Goal: Submit feedback/report problem

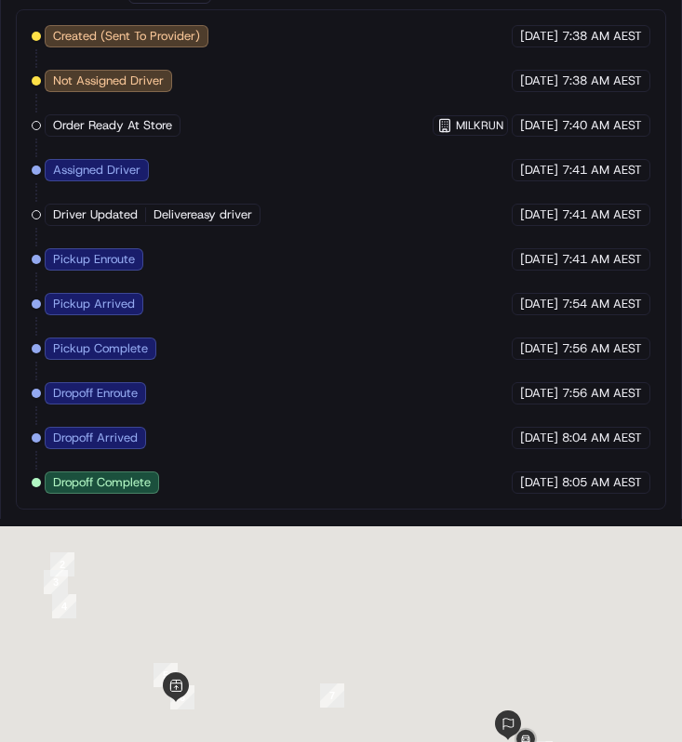
scroll to position [1351, 0]
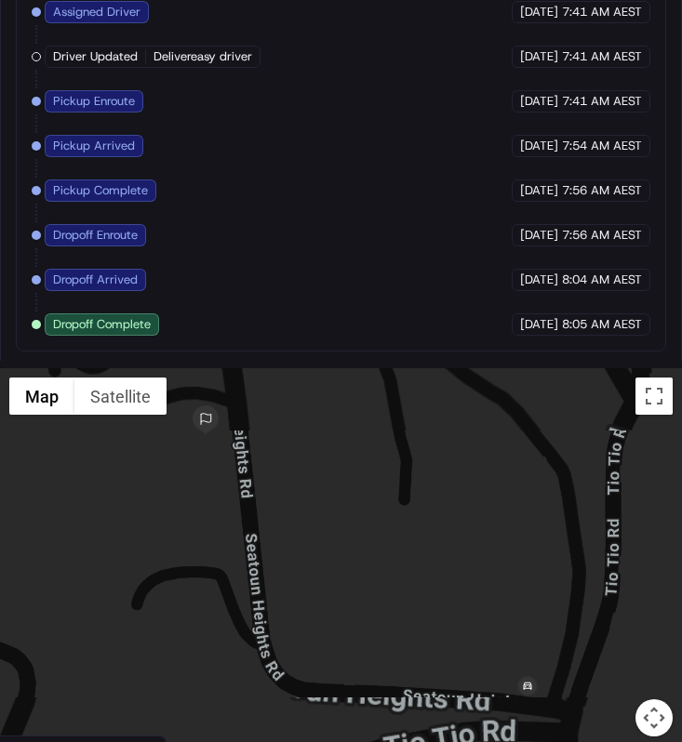
drag, startPoint x: 473, startPoint y: 597, endPoint x: 534, endPoint y: 714, distance: 132.3
click at [535, 716] on div at bounding box center [341, 563] width 682 height 391
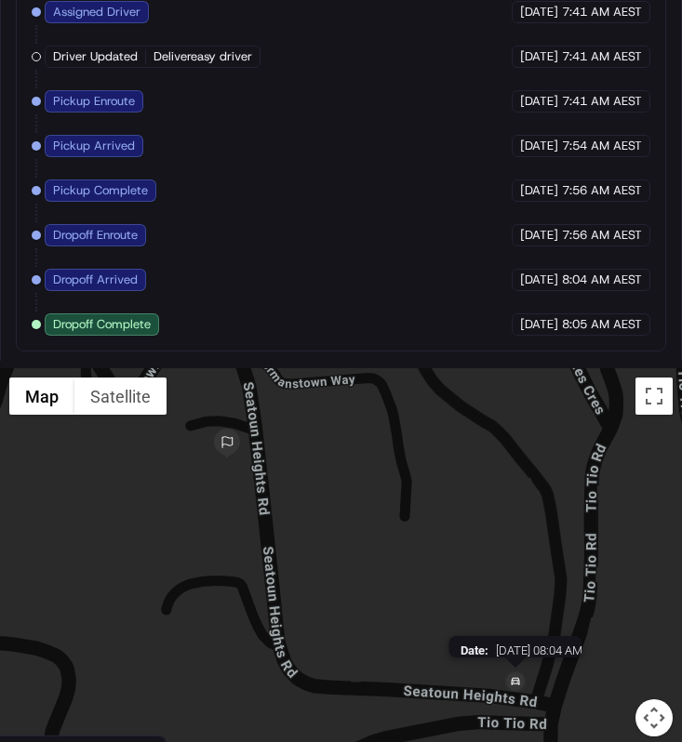
click at [521, 671] on img at bounding box center [515, 683] width 30 height 30
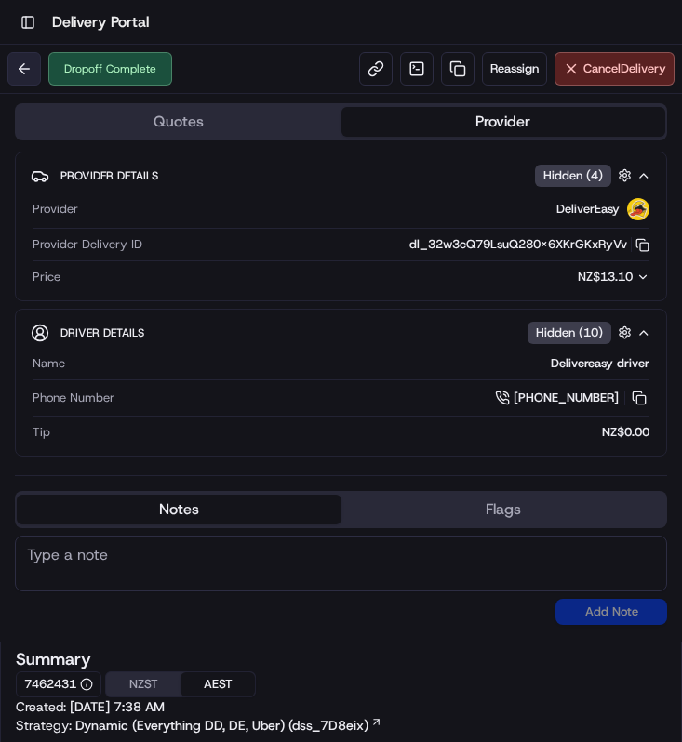
click at [25, 78] on button at bounding box center [23, 68] width 33 height 33
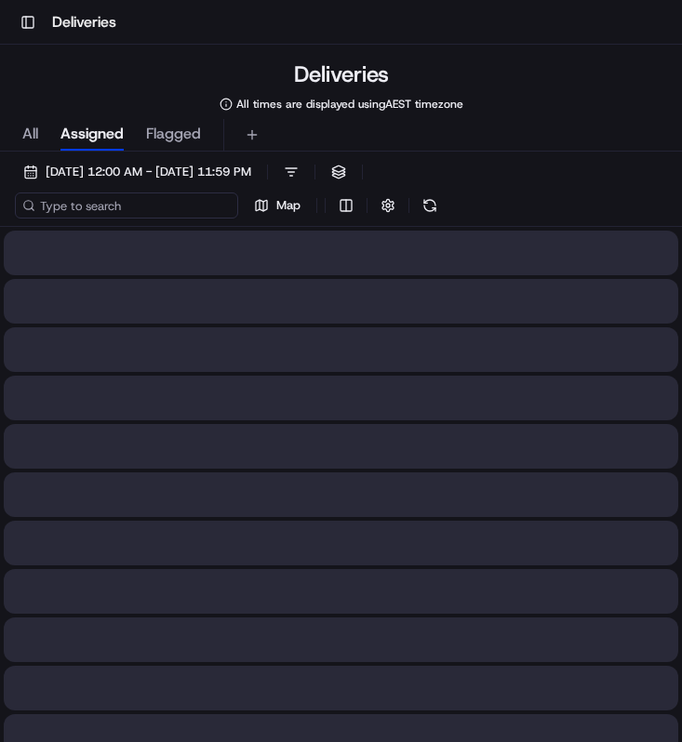
click at [134, 197] on input at bounding box center [126, 206] width 223 height 26
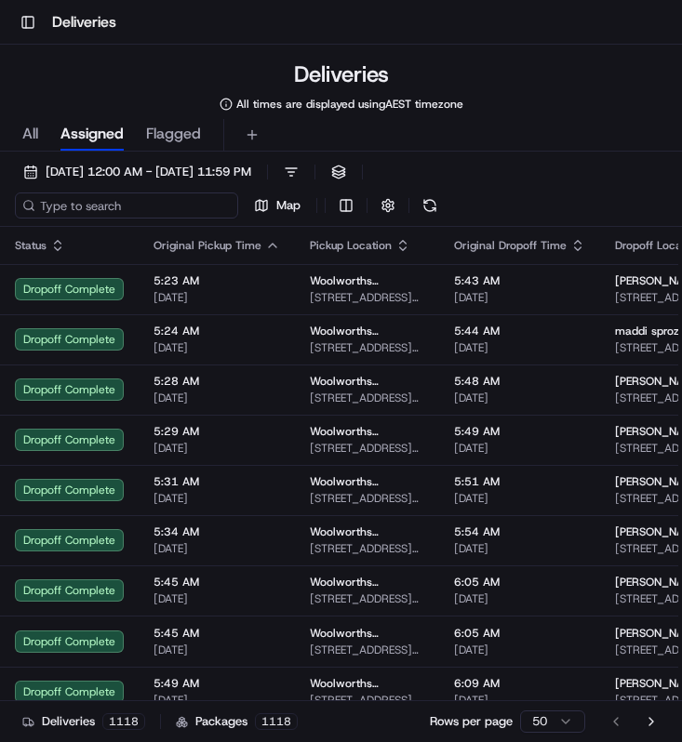
paste input "c6b0141d-6e1f-4fa7-a2f0-6fecaac8d11f"
type input "c6b0141d-6e1f-4fa7-a2f0-6fecaac8d11f"
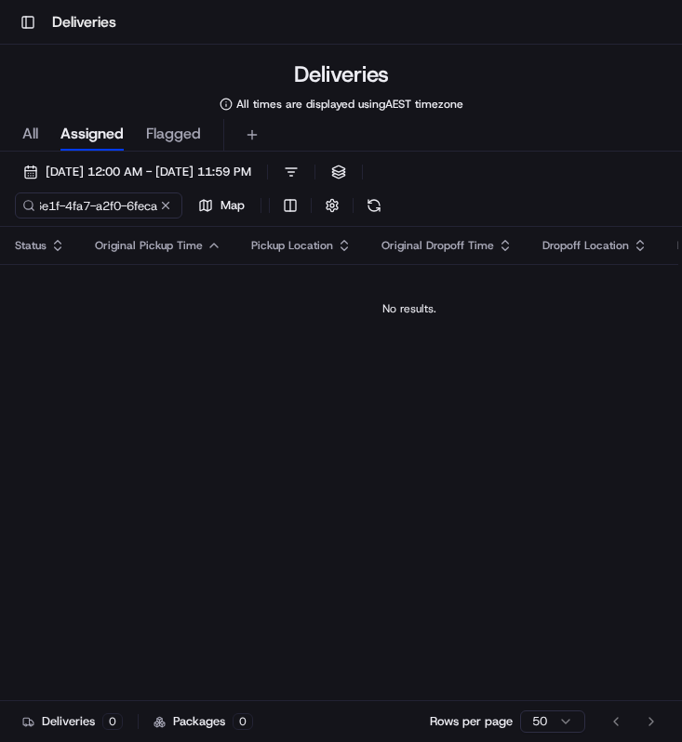
click at [40, 137] on div "All Assigned Flagged" at bounding box center [341, 135] width 682 height 33
click at [38, 137] on span "All" at bounding box center [30, 134] width 16 height 22
click at [102, 205] on input "c6b0141d-6e1f-4fa7-a2f0-6fecaac8d11f" at bounding box center [126, 206] width 223 height 26
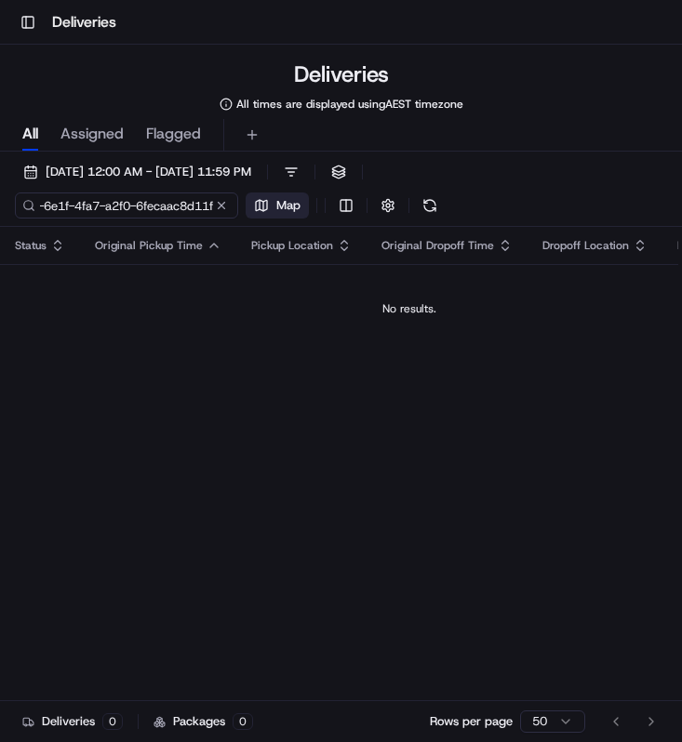
drag, startPoint x: 40, startPoint y: 207, endPoint x: 306, endPoint y: 201, distance: 266.1
click at [306, 201] on div "c6b0141d-6e1f-4fa7-a2f0-6fecaac8d11f Map" at bounding box center [229, 206] width 428 height 26
type input "c6b0141d-6e1f-4fa7-a2f0-6fecaac8d11f"
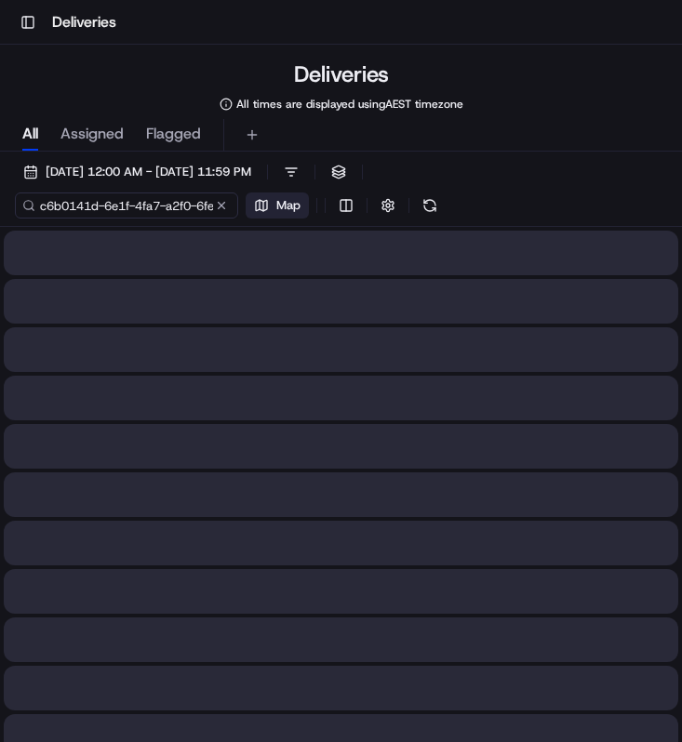
scroll to position [0, 70]
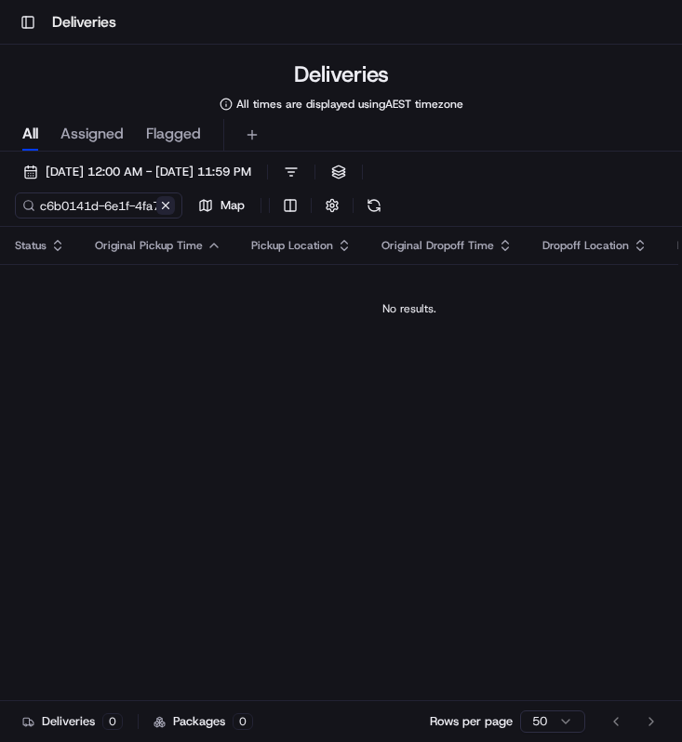
click at [225, 207] on div "c6b0141d-6e1f-4fa7-a2f0-6fecaac8d11f Map" at bounding box center [201, 206] width 372 height 26
click at [167, 201] on button at bounding box center [165, 205] width 19 height 19
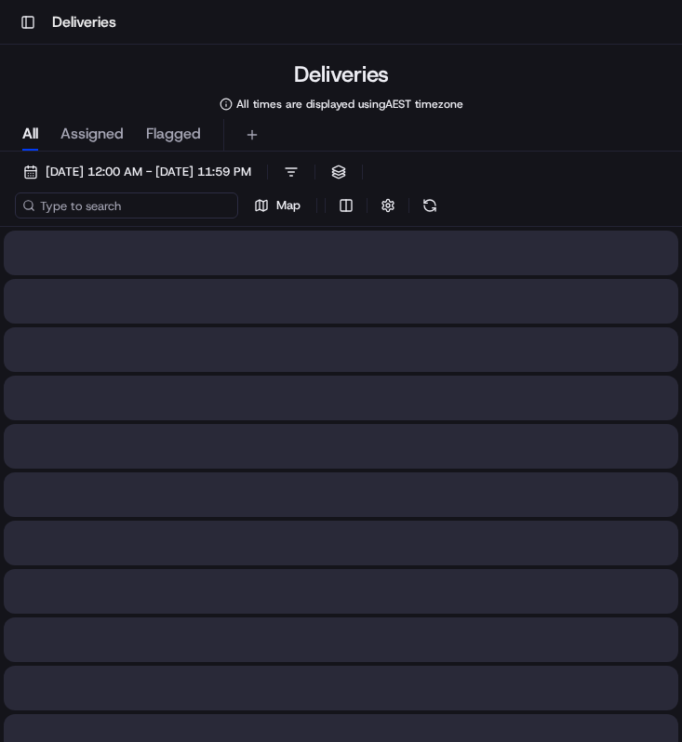
click at [118, 201] on input at bounding box center [126, 206] width 223 height 26
paste input "c6b0141d-6e1f-4fa7-a2f0-6fecaac8d11f"
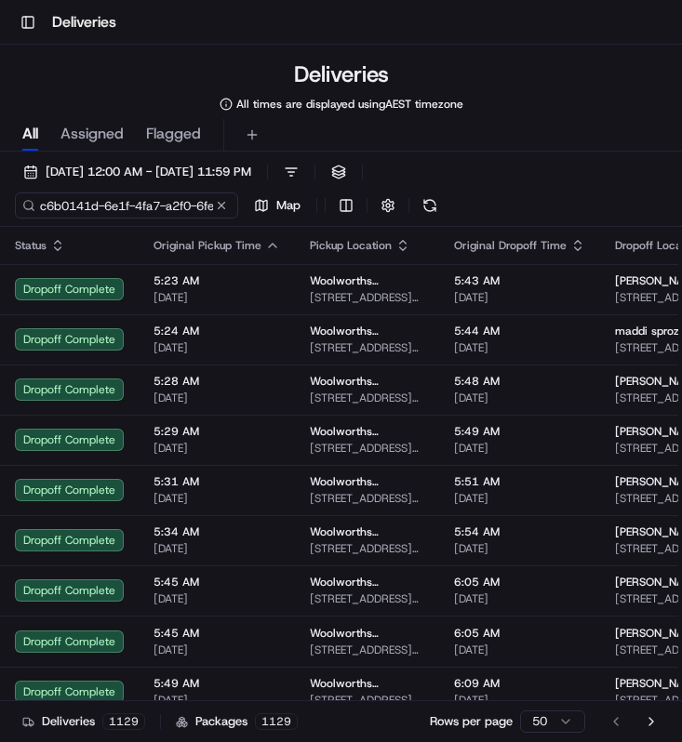
scroll to position [0, 70]
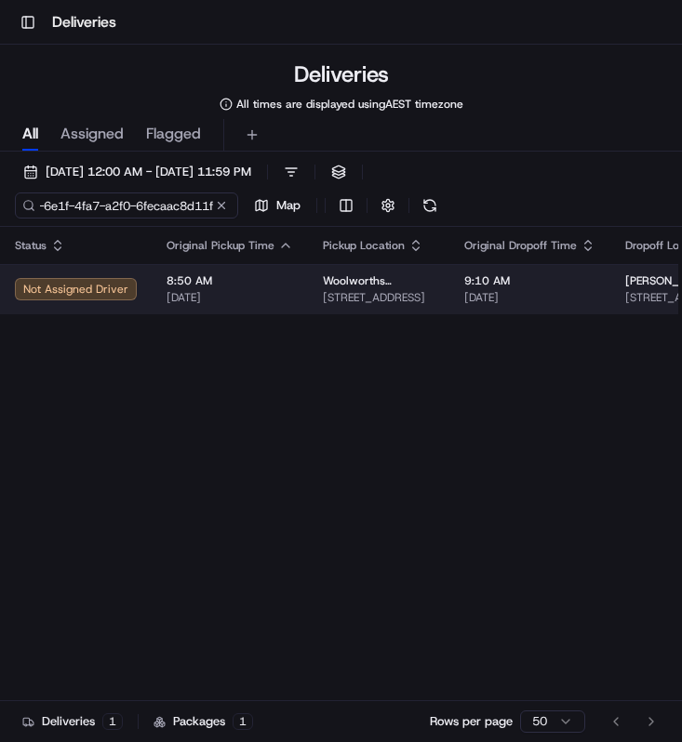
type input "c6b0141d-6e1f-4fa7-a2f0-6fecaac8d11f"
click at [154, 297] on td "8:50 AM [DATE]" at bounding box center [230, 289] width 156 height 50
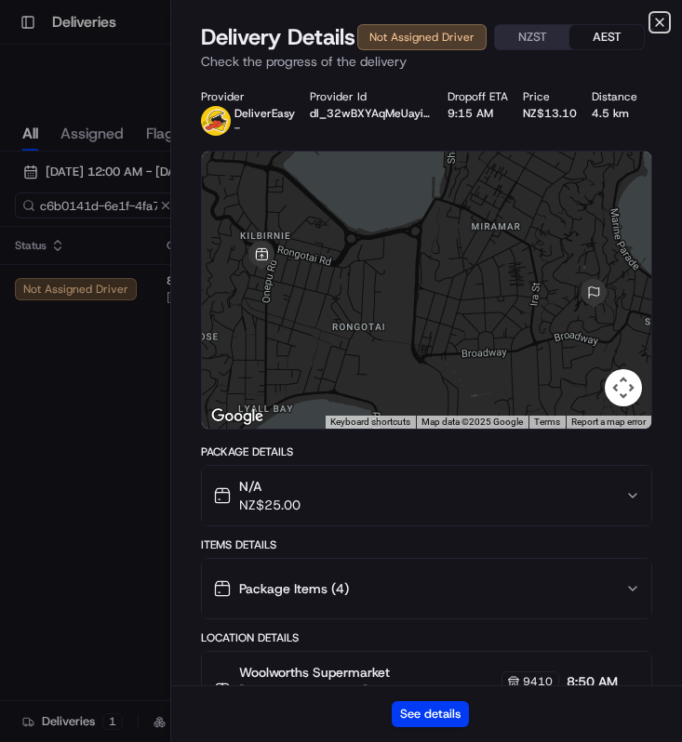
click at [664, 19] on icon "button" at bounding box center [659, 22] width 15 height 15
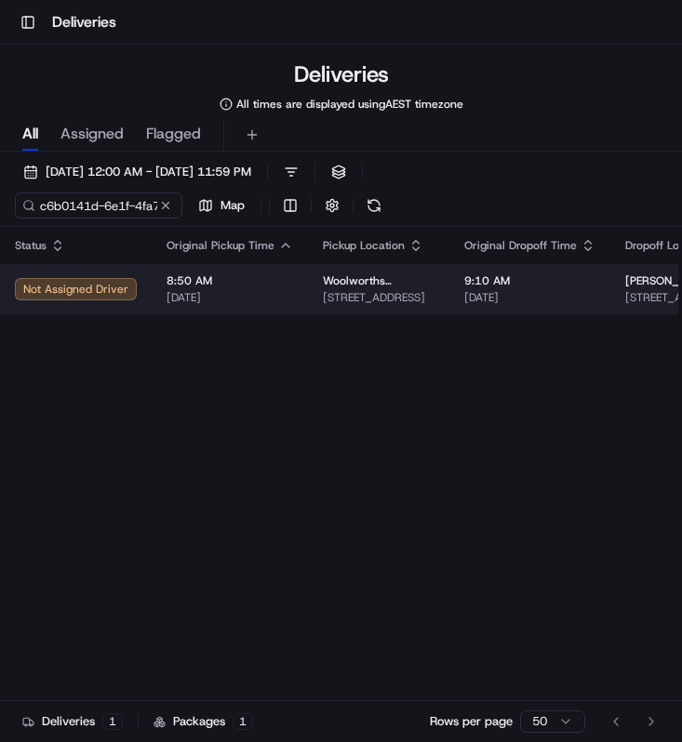
click at [395, 272] on td "Woolworths Supermarket [GEOGRAPHIC_DATA] - [GEOGRAPHIC_DATA] [STREET_ADDRESS]" at bounding box center [378, 289] width 141 height 50
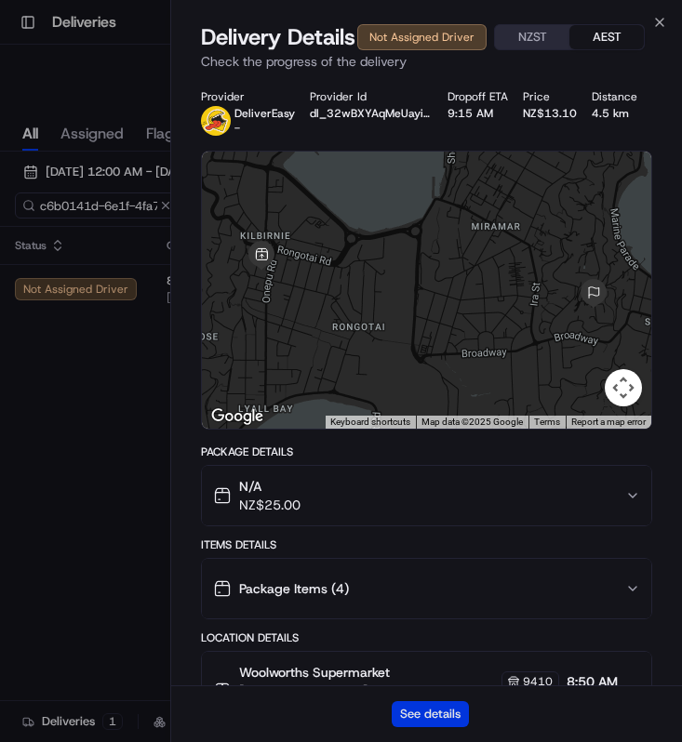
click at [446, 723] on button "See details" at bounding box center [430, 714] width 77 height 26
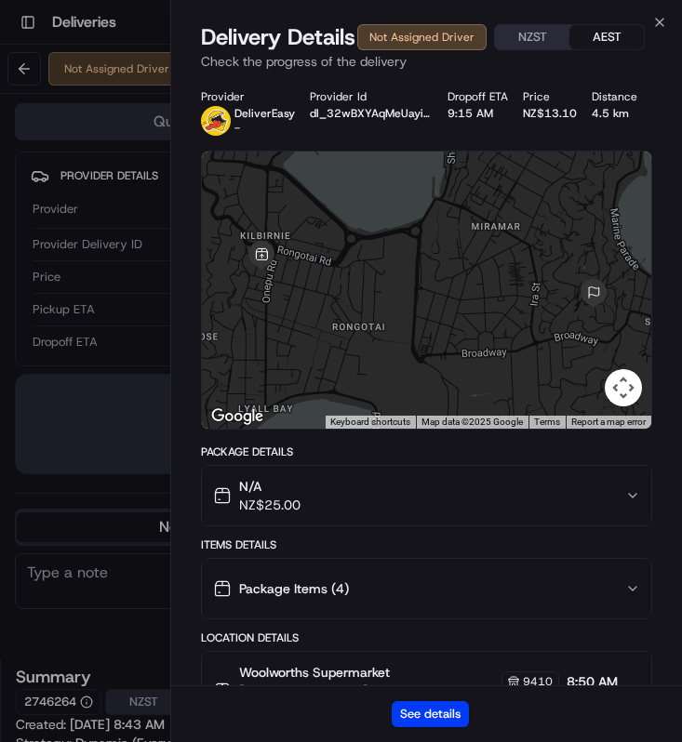
click at [657, 30] on div "Delivery Details Not Assigned Driver NZST AEST Check the progress of the delive…" at bounding box center [426, 50] width 511 height 56
click at [658, 18] on icon "button" at bounding box center [659, 22] width 15 height 15
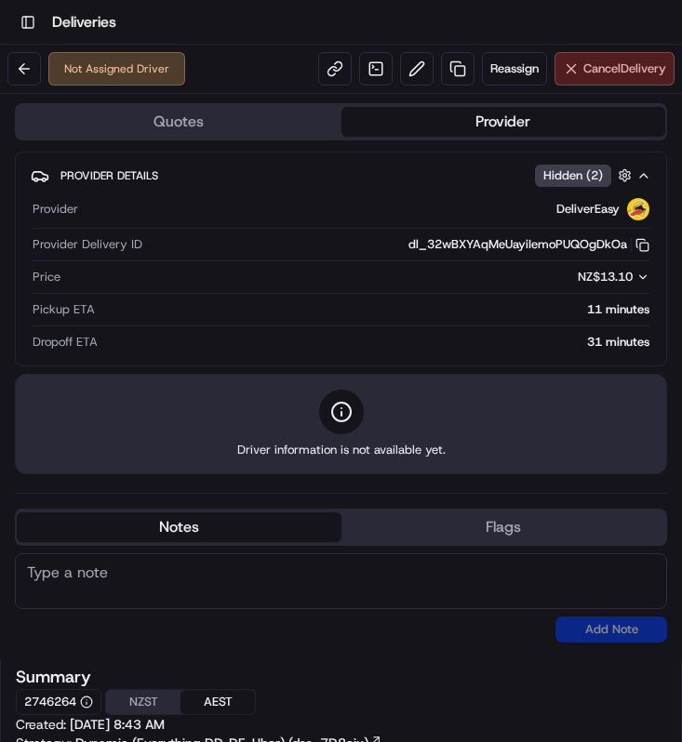
click at [595, 75] on span "Cancel Delivery" at bounding box center [624, 68] width 83 height 17
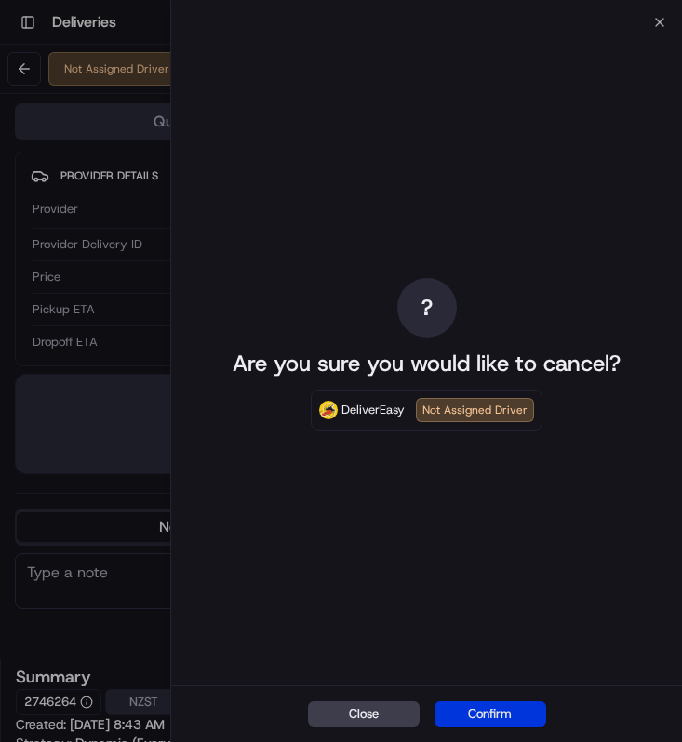
click at [493, 707] on button "Confirm" at bounding box center [490, 714] width 112 height 26
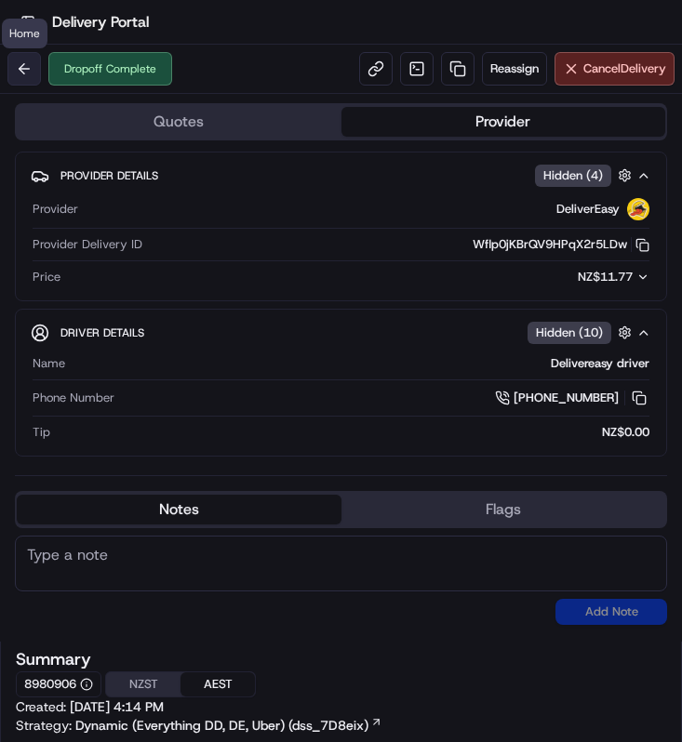
click at [18, 74] on button at bounding box center [23, 68] width 33 height 33
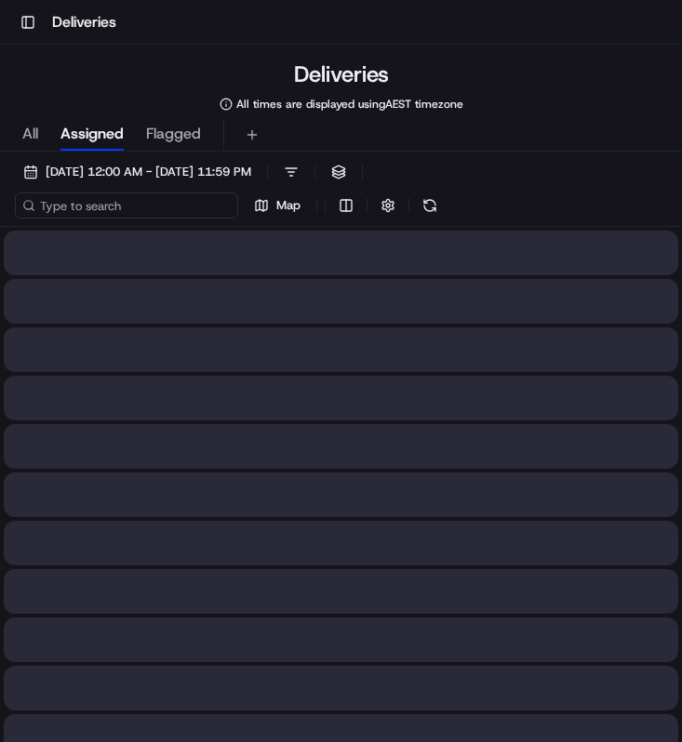
click at [144, 210] on input at bounding box center [126, 206] width 223 height 26
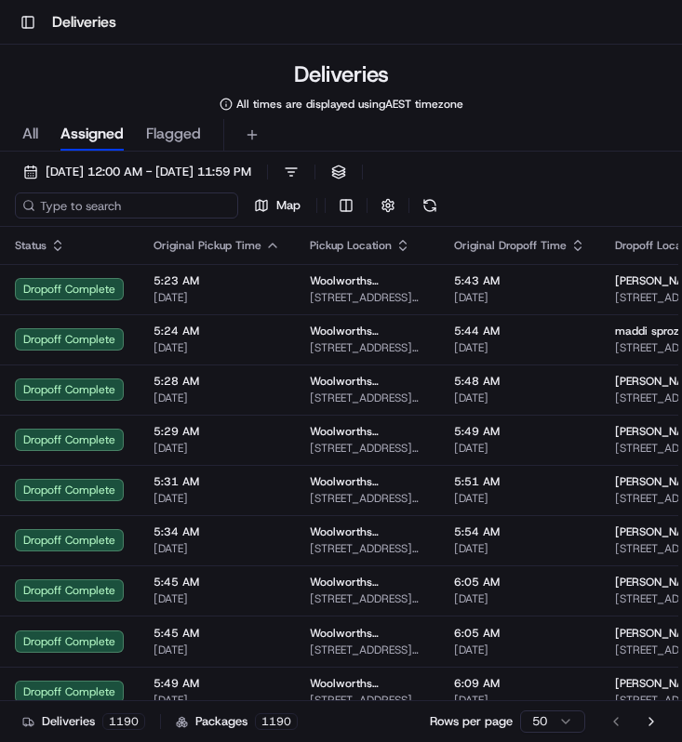
paste input "91811360-f096-439a-b9c4-82109bafd28e"
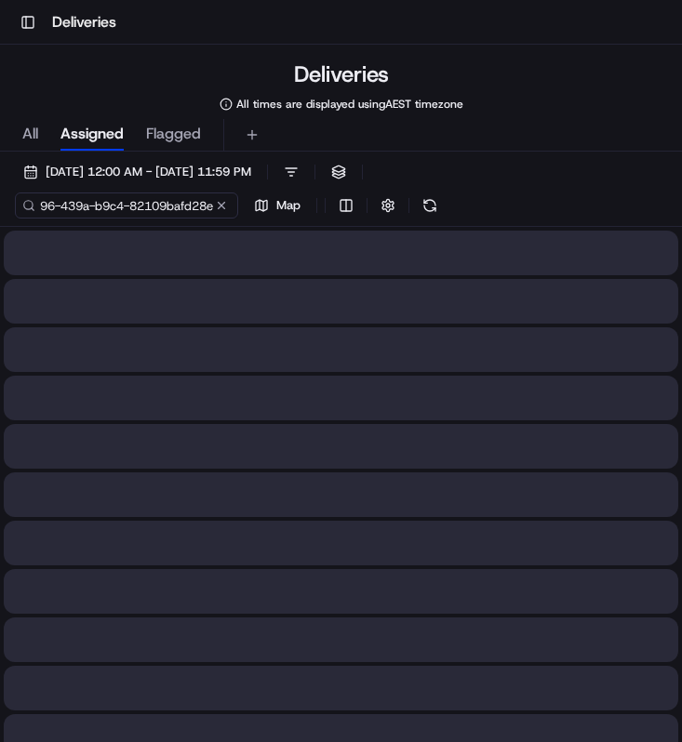
type input "91811360-f096-439a-b9c4-82109bafd28e"
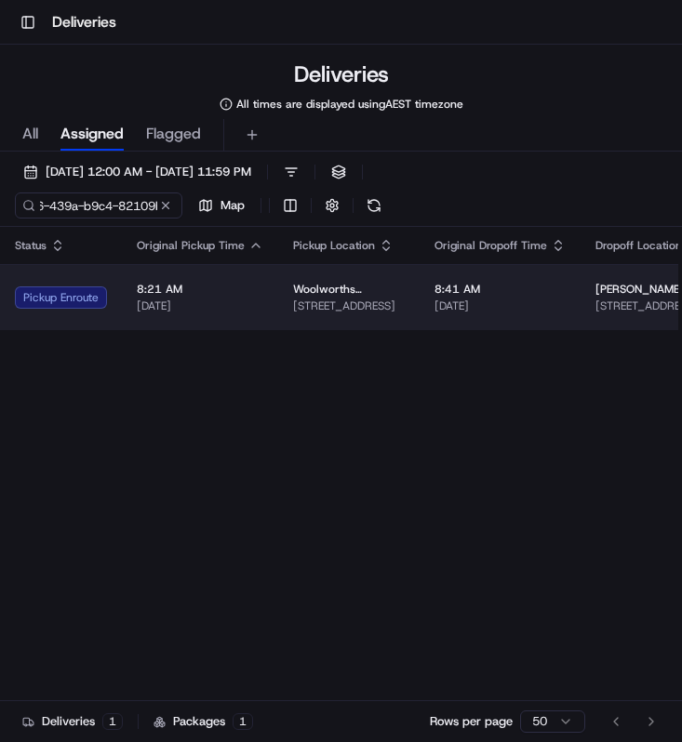
click at [211, 297] on div "8:21 AM 20/09/2025" at bounding box center [200, 298] width 127 height 32
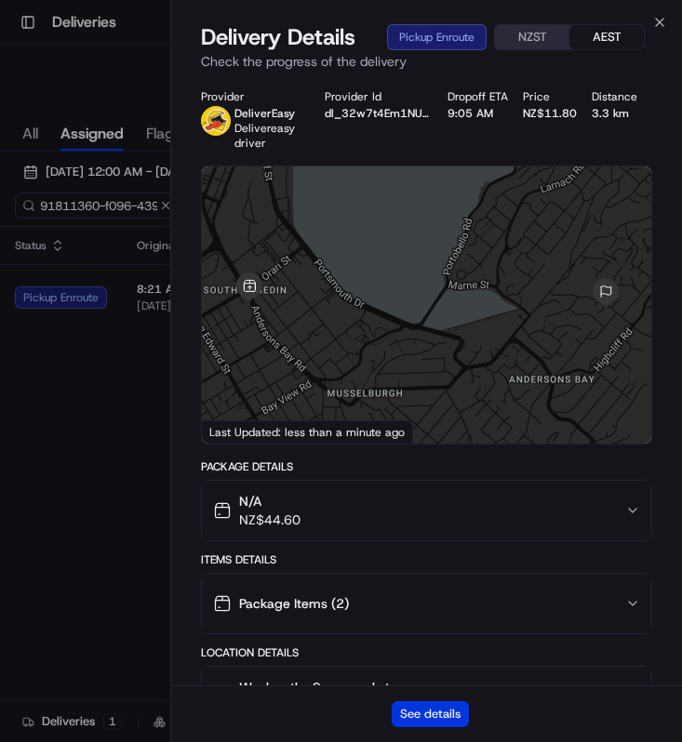
click at [401, 715] on button "See details" at bounding box center [430, 714] width 77 height 26
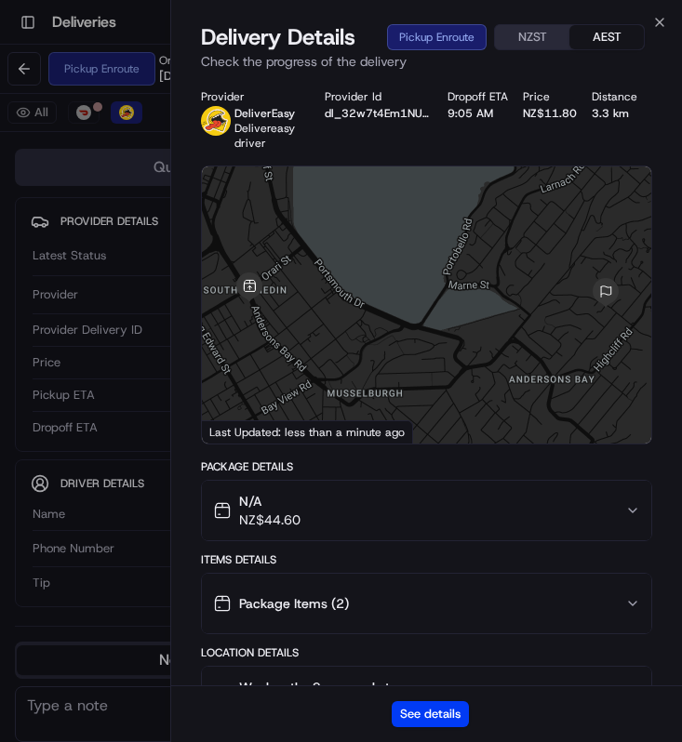
click at [662, 32] on div "Delivery Details Pickup Enroute NZST AEST Check the progress of the delivery" at bounding box center [426, 50] width 511 height 56
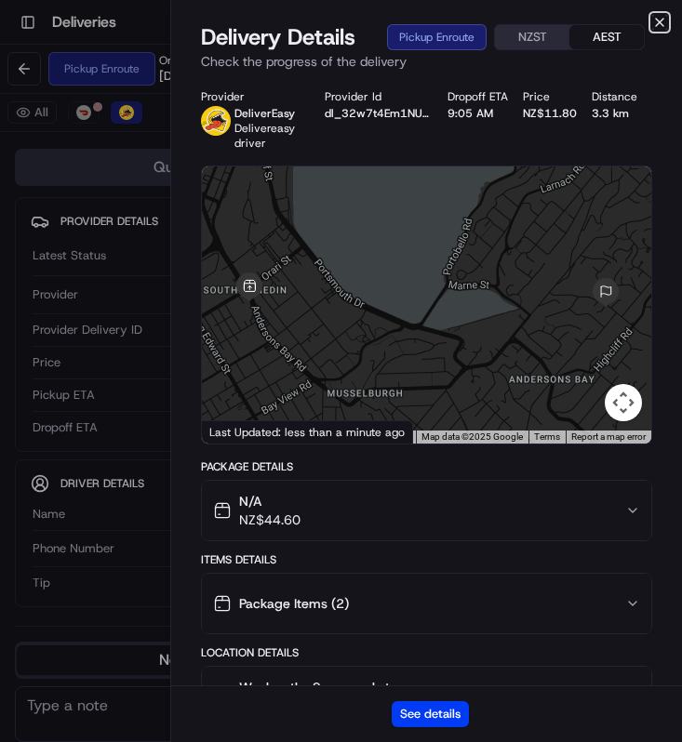
click at [663, 23] on icon "button" at bounding box center [659, 22] width 15 height 15
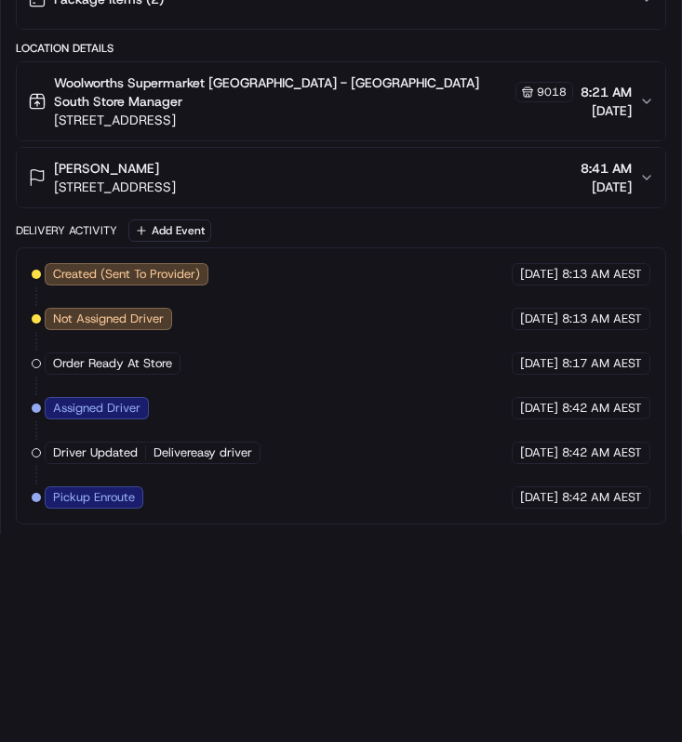
scroll to position [1278, 0]
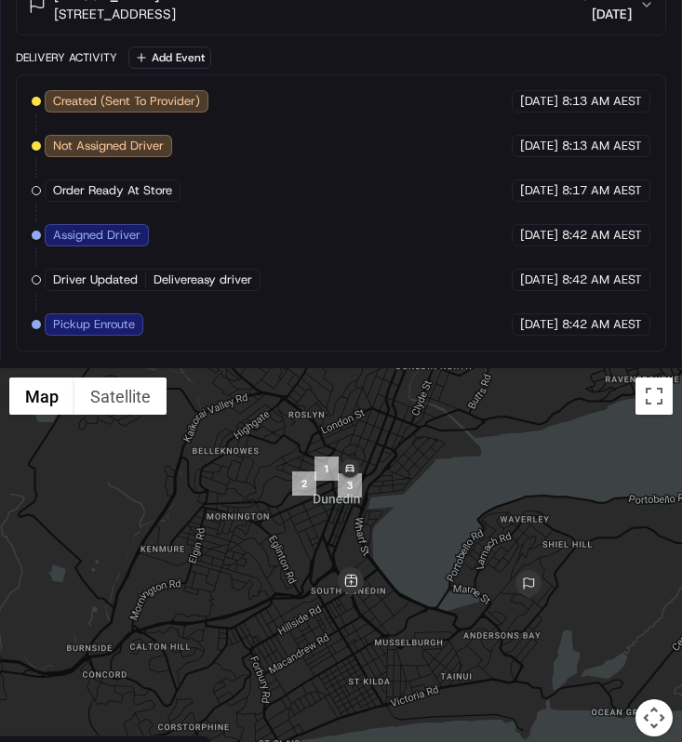
drag, startPoint x: 484, startPoint y: 392, endPoint x: 511, endPoint y: 504, distance: 115.7
click at [512, 506] on div at bounding box center [341, 563] width 682 height 391
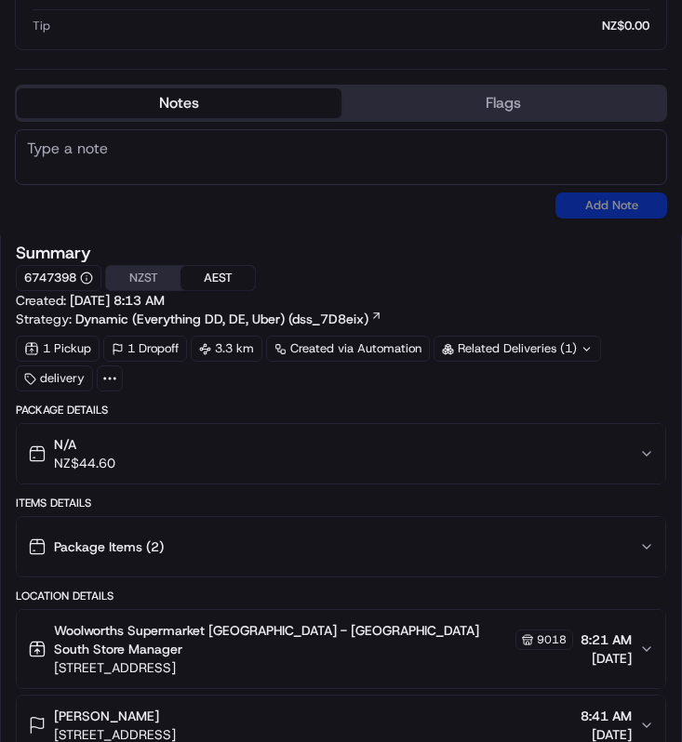
scroll to position [0, 0]
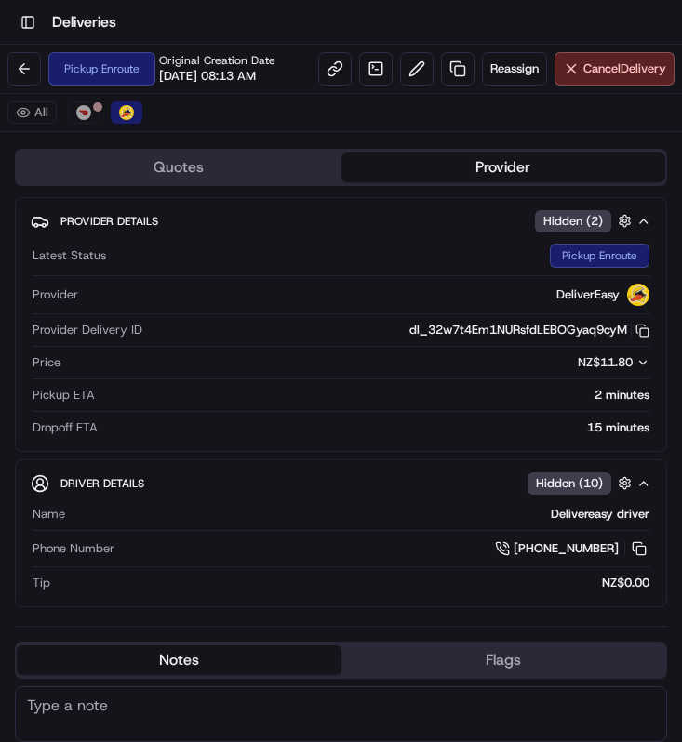
click at [619, 90] on div "Pickup Enroute Original Creation Date 09/20/2025 08:13 AM Reassign Cancel Deliv…" at bounding box center [341, 69] width 682 height 49
click at [621, 73] on span "Cancel Delivery" at bounding box center [624, 68] width 83 height 17
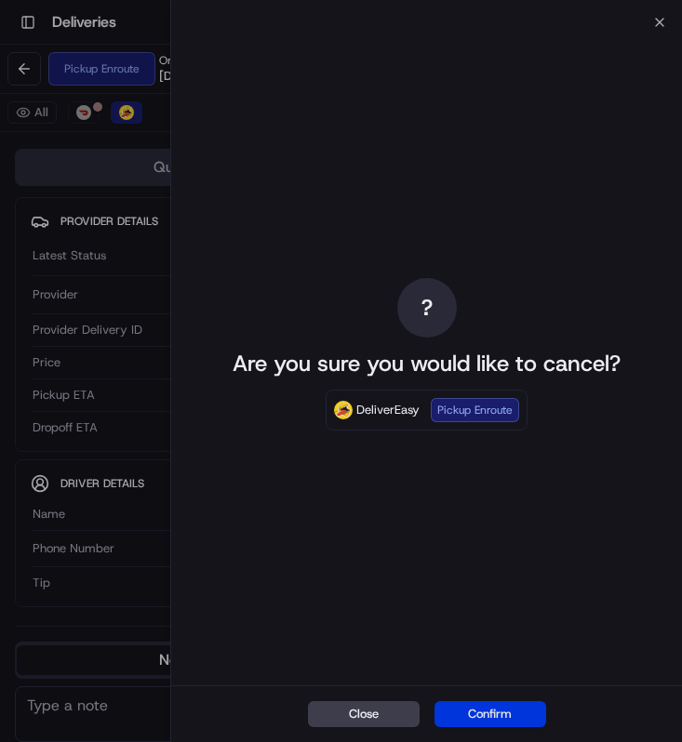
click at [461, 706] on button "Confirm" at bounding box center [490, 714] width 112 height 26
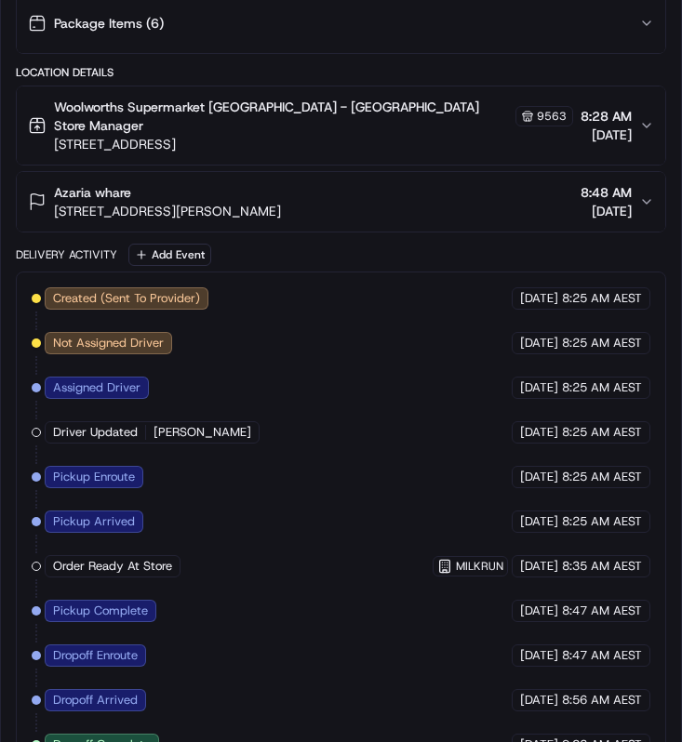
scroll to position [1780, 0]
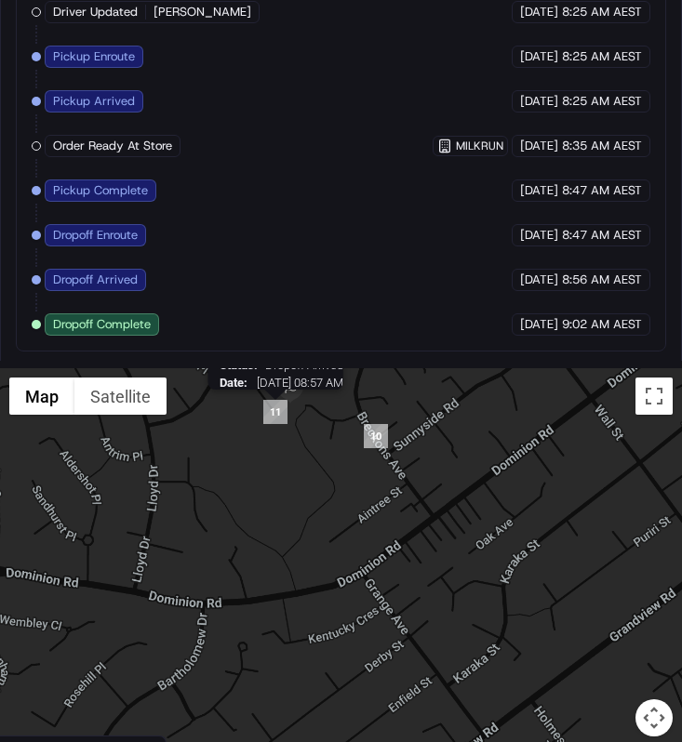
drag, startPoint x: 277, startPoint y: 403, endPoint x: 289, endPoint y: 524, distance: 121.5
click at [289, 524] on div "Status : Dropoff Arrived Date : 09/20/2025 08:57 AM" at bounding box center [341, 563] width 682 height 391
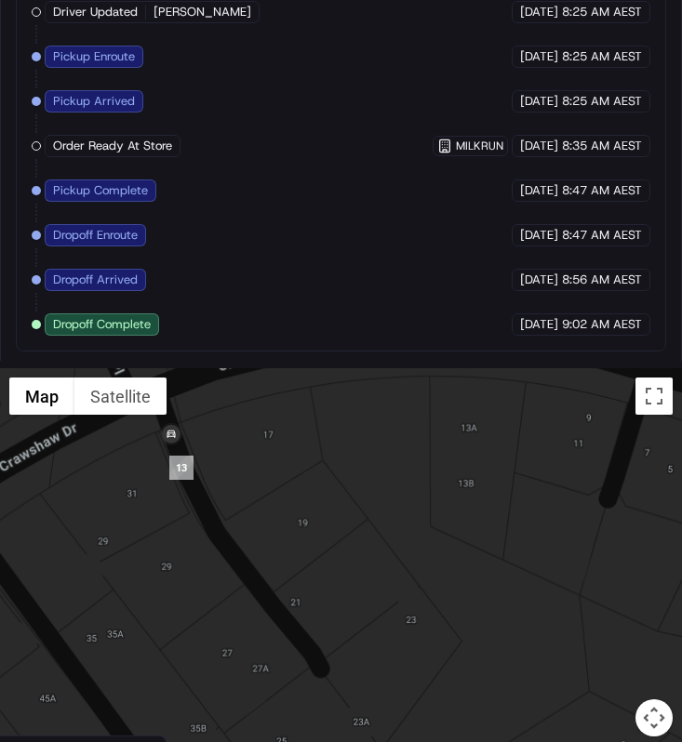
drag, startPoint x: 339, startPoint y: 411, endPoint x: 376, endPoint y: 351, distance: 71.0
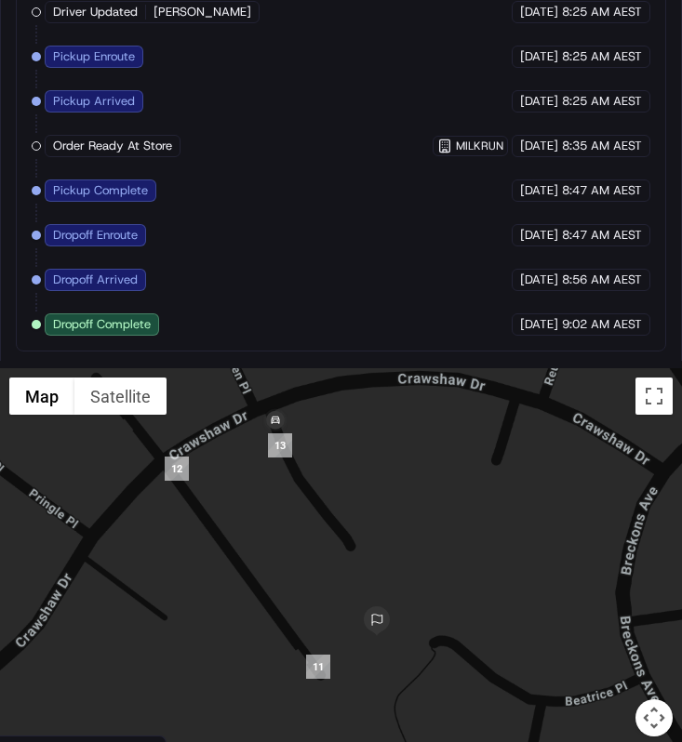
drag, startPoint x: 340, startPoint y: 469, endPoint x: 340, endPoint y: 496, distance: 27.0
click at [340, 496] on div at bounding box center [341, 563] width 682 height 391
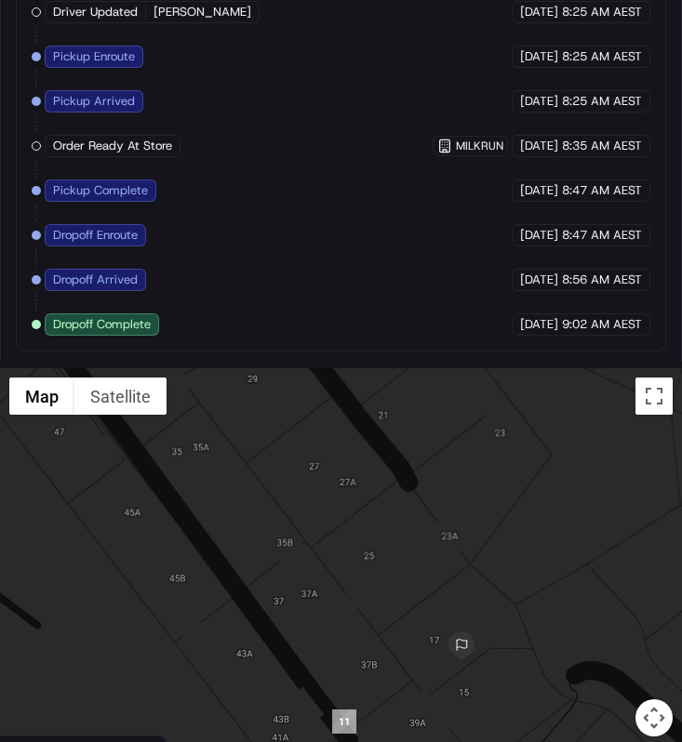
drag, startPoint x: 300, startPoint y: 496, endPoint x: 307, endPoint y: 313, distance: 182.5
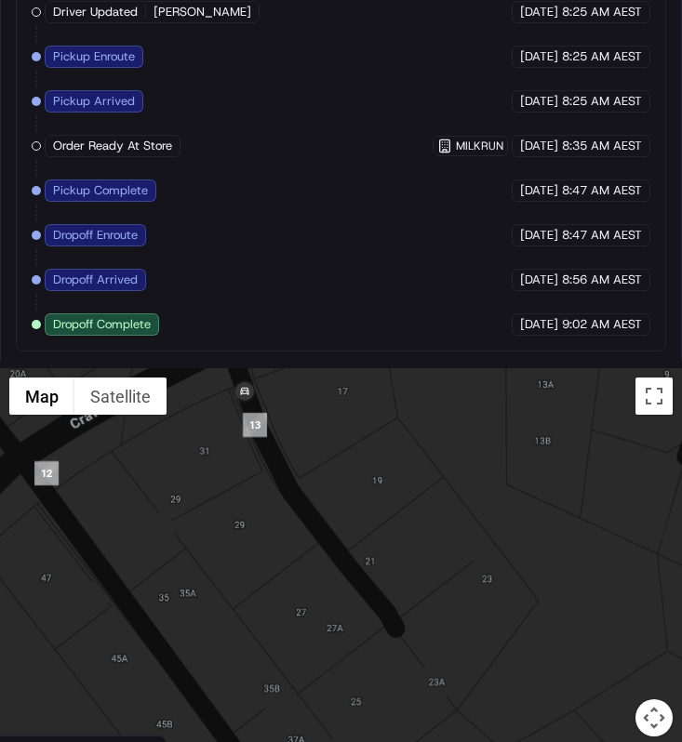
drag, startPoint x: 374, startPoint y: 575, endPoint x: 361, endPoint y: 719, distance: 144.8
click at [361, 719] on div at bounding box center [341, 563] width 682 height 391
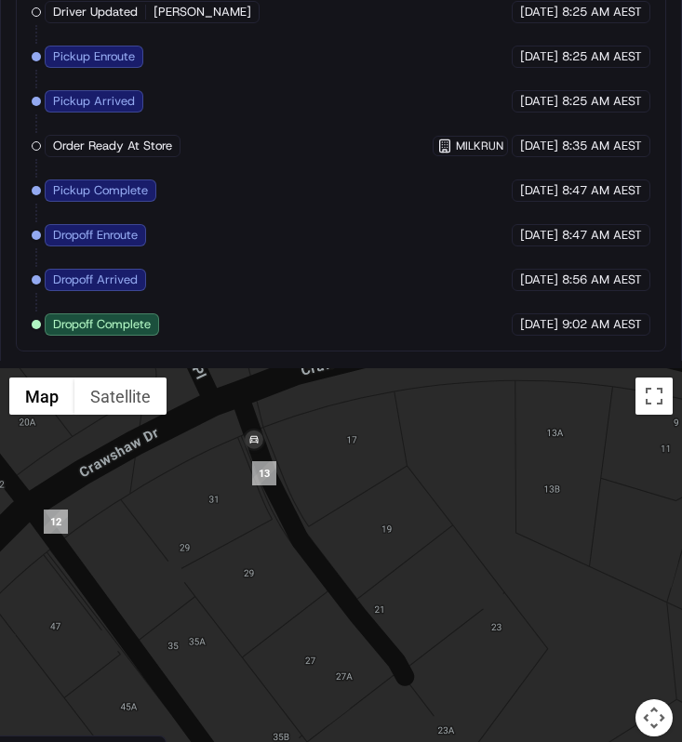
drag, startPoint x: 367, startPoint y: 539, endPoint x: 377, endPoint y: 590, distance: 52.0
click at [377, 590] on div at bounding box center [341, 563] width 682 height 391
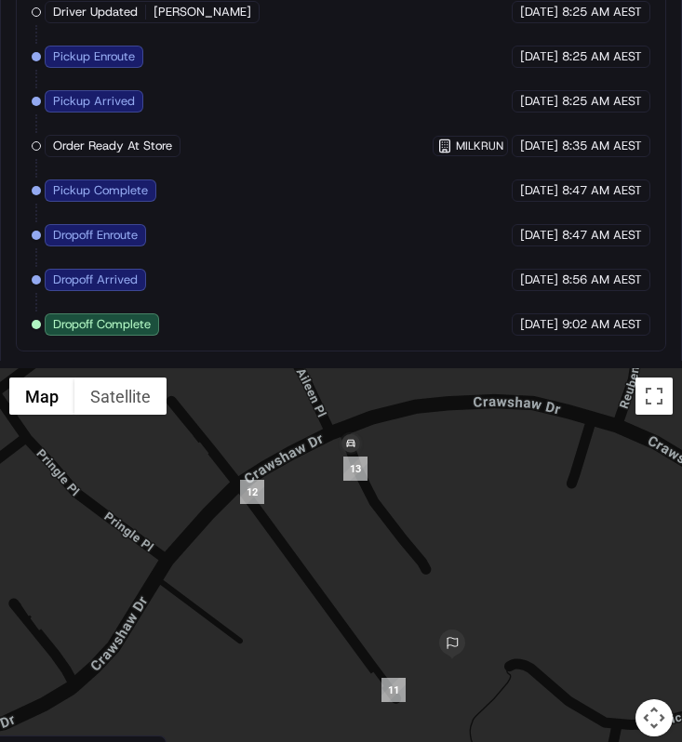
drag, startPoint x: 377, startPoint y: 589, endPoint x: 419, endPoint y: 507, distance: 91.9
click at [419, 507] on div at bounding box center [341, 563] width 682 height 391
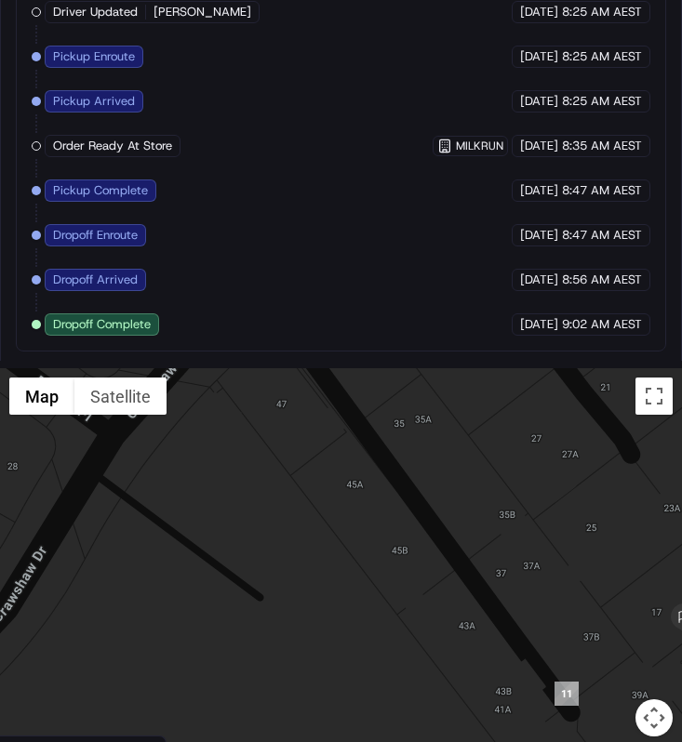
drag, startPoint x: 355, startPoint y: 480, endPoint x: 313, endPoint y: 563, distance: 92.8
click at [315, 560] on div at bounding box center [341, 563] width 682 height 391
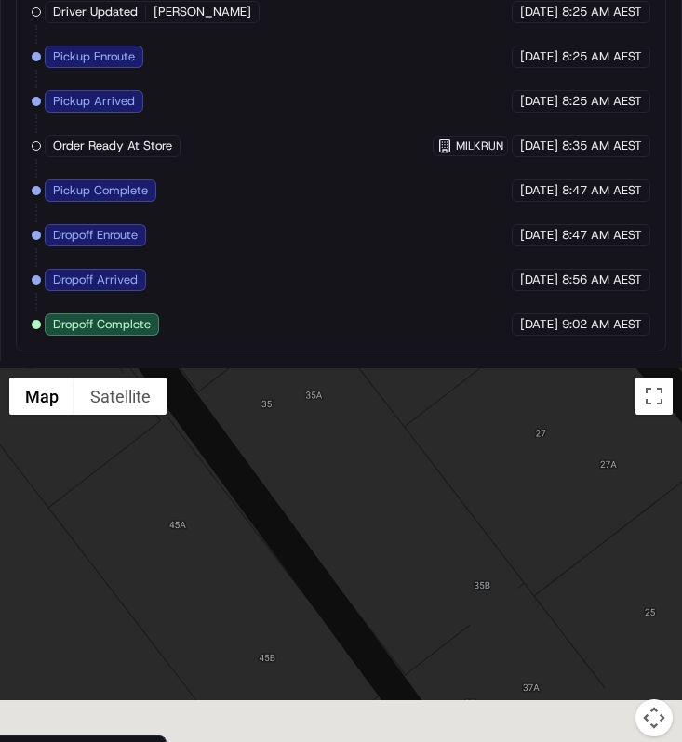
drag, startPoint x: 407, startPoint y: 498, endPoint x: 304, endPoint y: 254, distance: 264.3
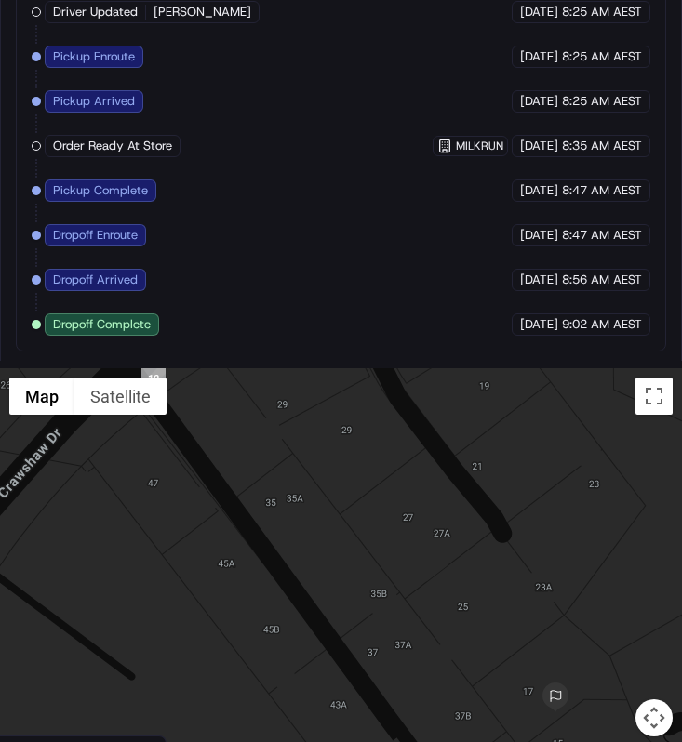
drag, startPoint x: 383, startPoint y: 473, endPoint x: 400, endPoint y: 666, distance: 194.2
click at [400, 666] on div at bounding box center [341, 563] width 682 height 391
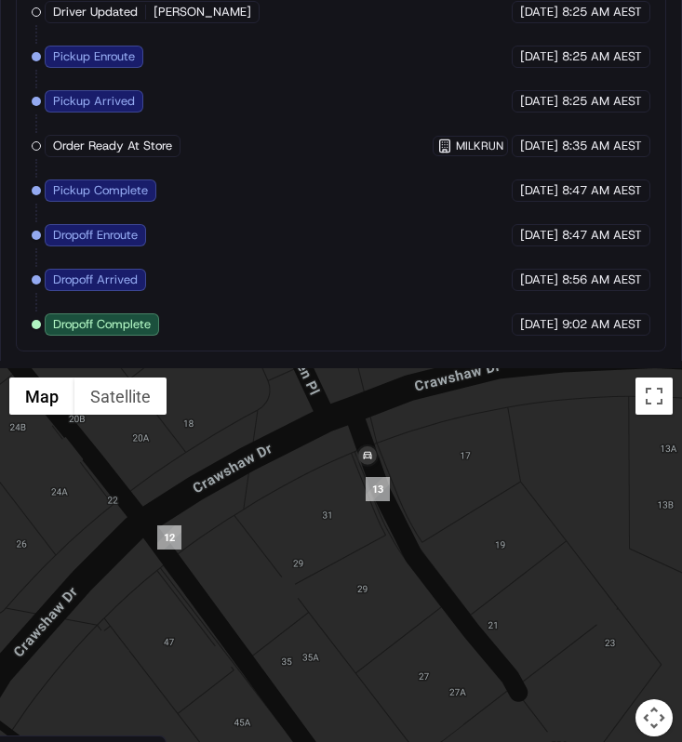
drag, startPoint x: 431, startPoint y: 611, endPoint x: 428, endPoint y: 703, distance: 92.1
click at [428, 702] on div at bounding box center [341, 563] width 682 height 391
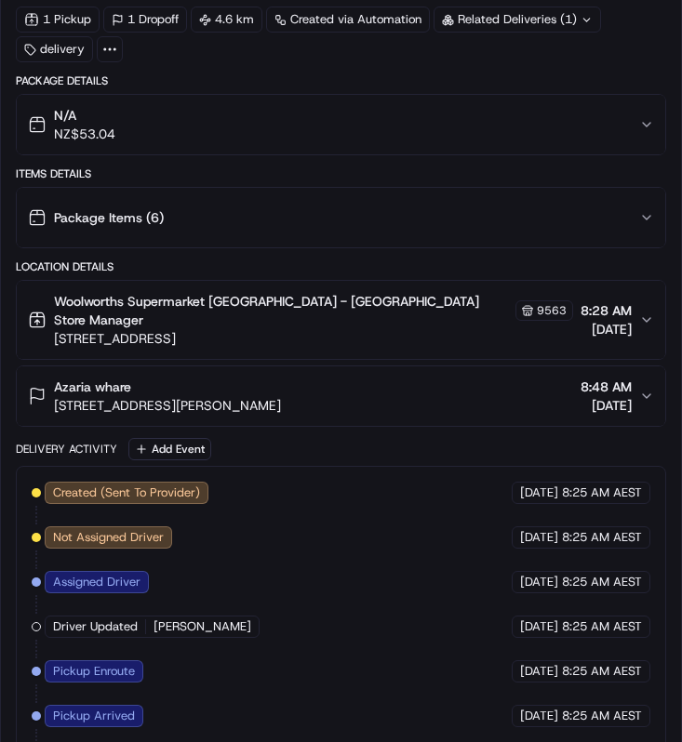
scroll to position [1149, 0]
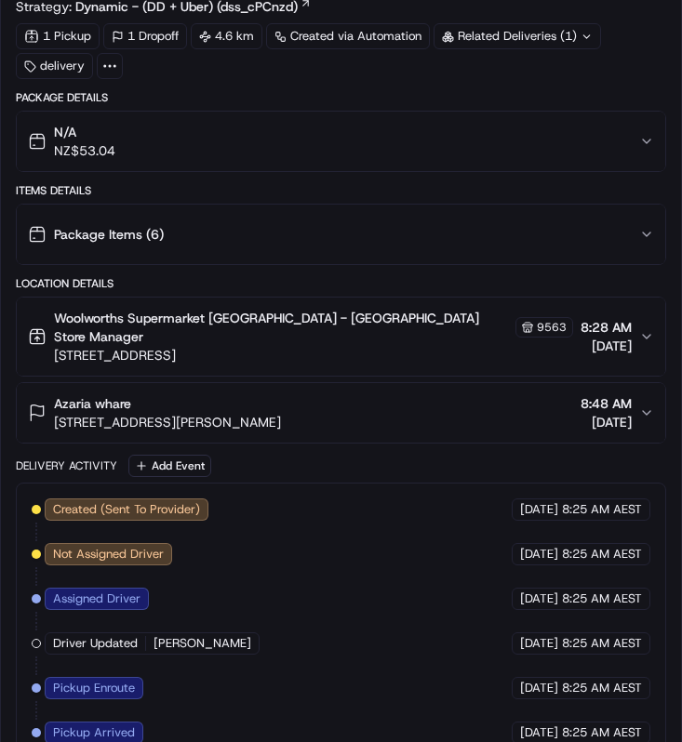
drag, startPoint x: 53, startPoint y: 402, endPoint x: 392, endPoint y: 398, distance: 338.6
click at [392, 398] on div "Azaria whare 3/17 Beatrice Place, Nawton, Waikato Region 3200, NZ 8:48 AM 20/09…" at bounding box center [333, 412] width 611 height 37
copy span "3/17 Beatrice Place, Nawton, Waikato Region 3200, NZ"
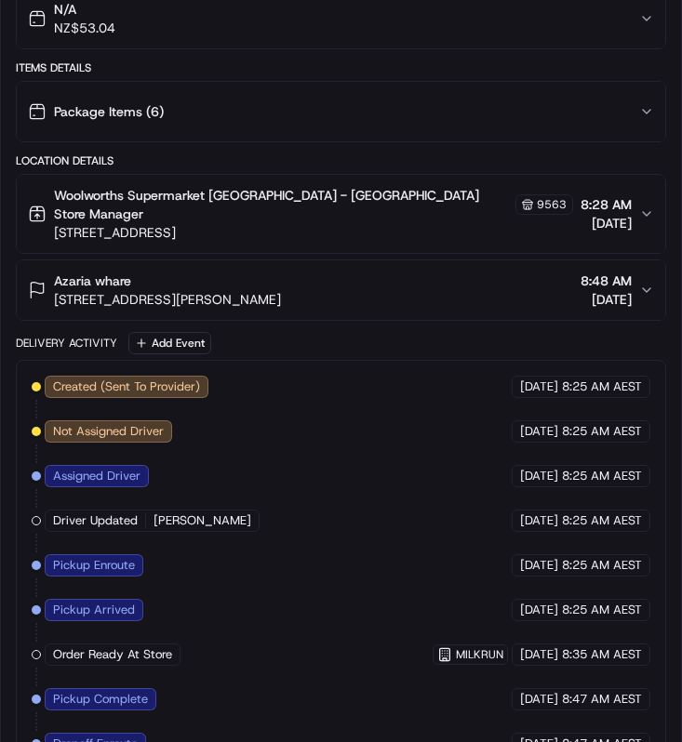
click at [471, 332] on div "Delivery Activity Add Event" at bounding box center [341, 343] width 650 height 22
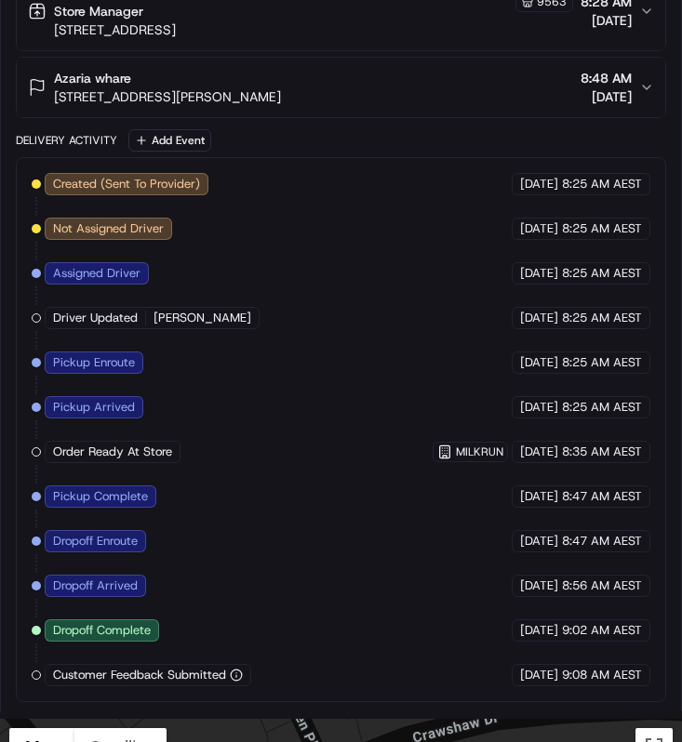
scroll to position [1825, 0]
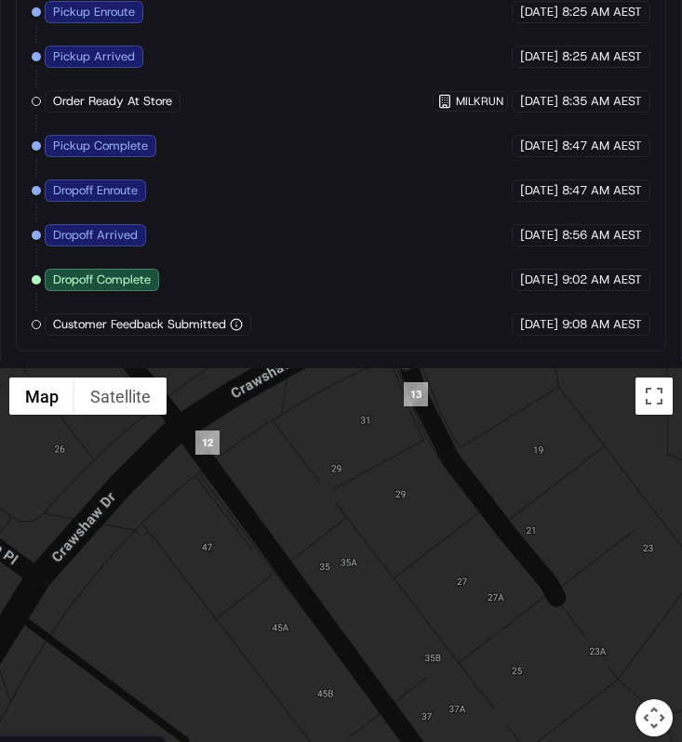
drag, startPoint x: 403, startPoint y: 467, endPoint x: 432, endPoint y: 365, distance: 106.3
click at [432, 368] on div at bounding box center [341, 563] width 682 height 391
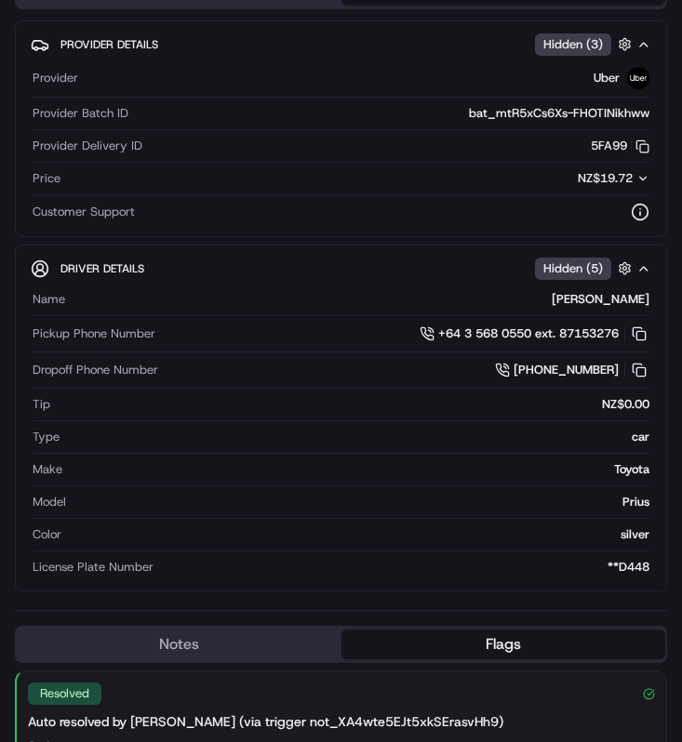
scroll to position [0, 0]
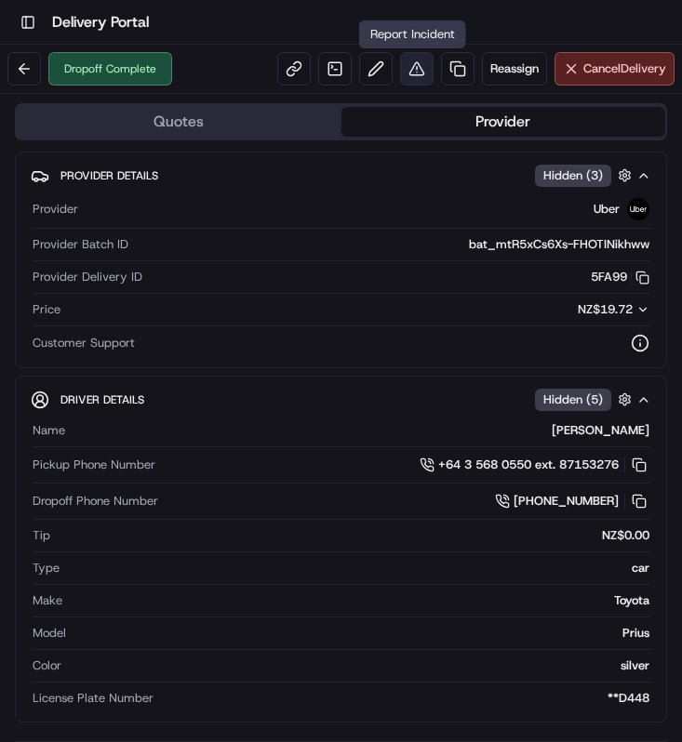
click at [420, 73] on button at bounding box center [416, 68] width 33 height 33
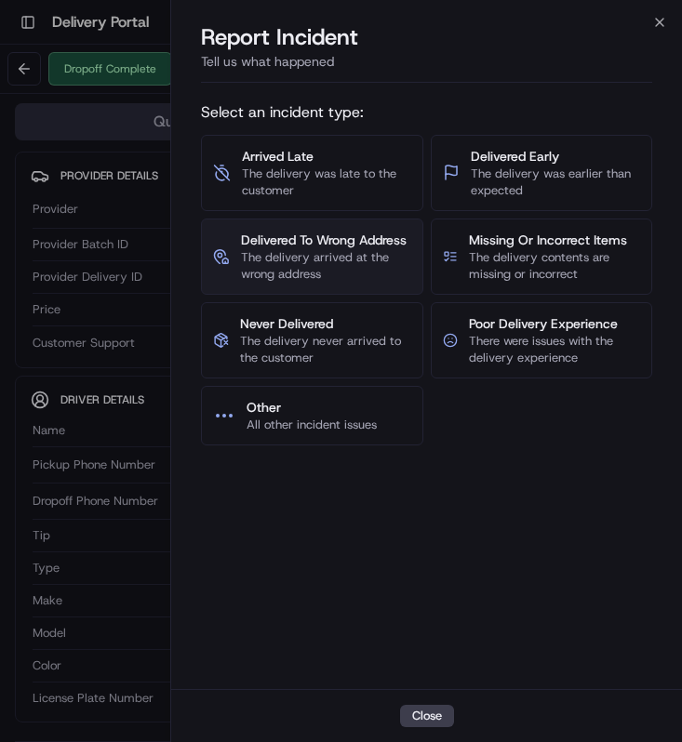
click at [378, 260] on span "The delivery arrived at the wrong address" at bounding box center [326, 265] width 170 height 33
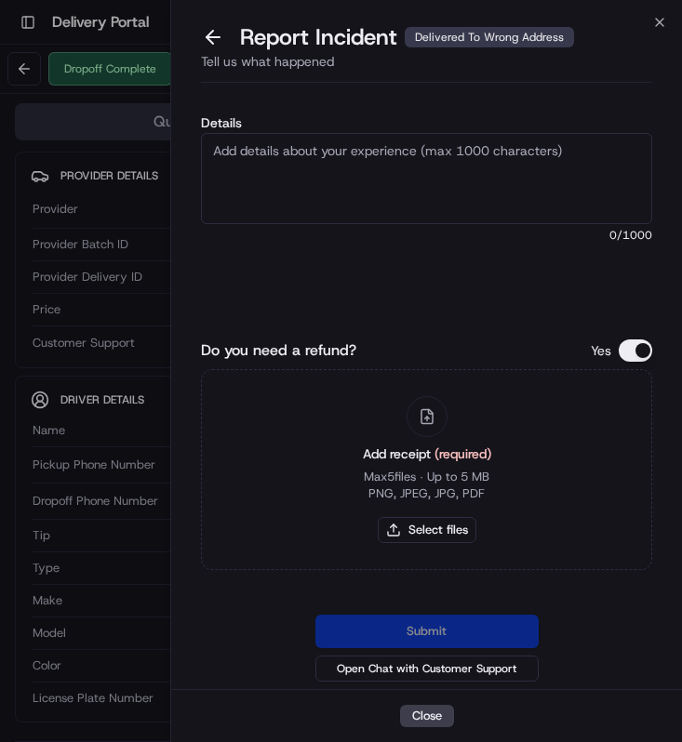
click at [399, 198] on textarea "Details" at bounding box center [426, 178] width 451 height 91
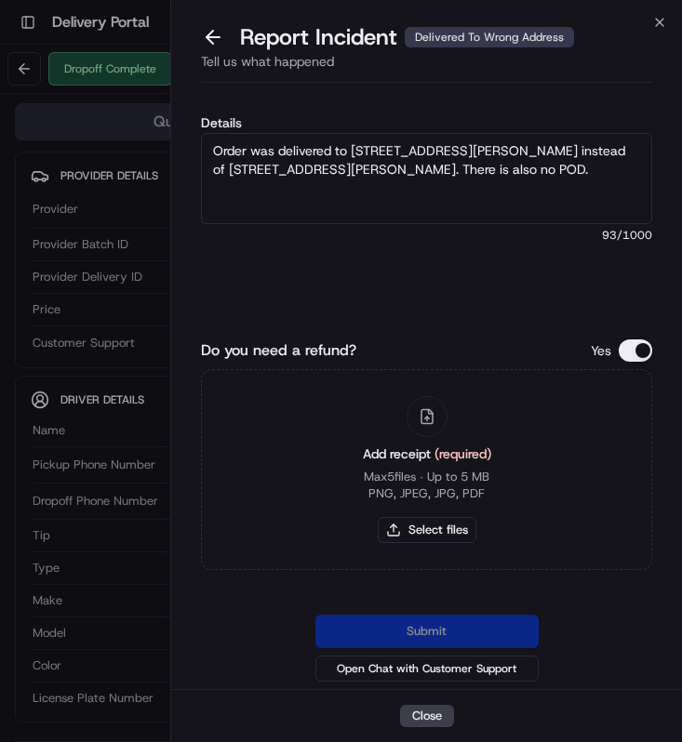
type textarea "Order was delivered to 17 Crawshaw Drive instead of 17 Beatrice Place. There is…"
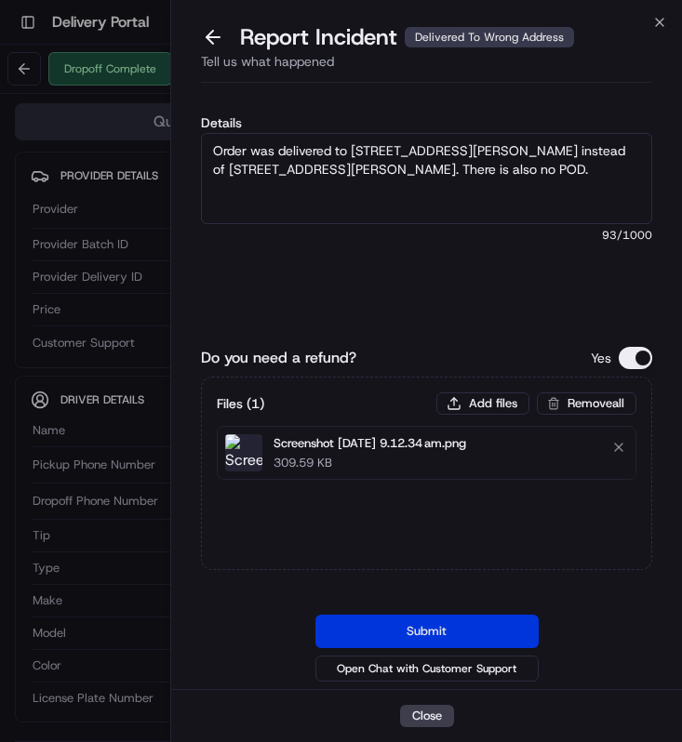
click at [431, 621] on button "Submit" at bounding box center [426, 631] width 223 height 33
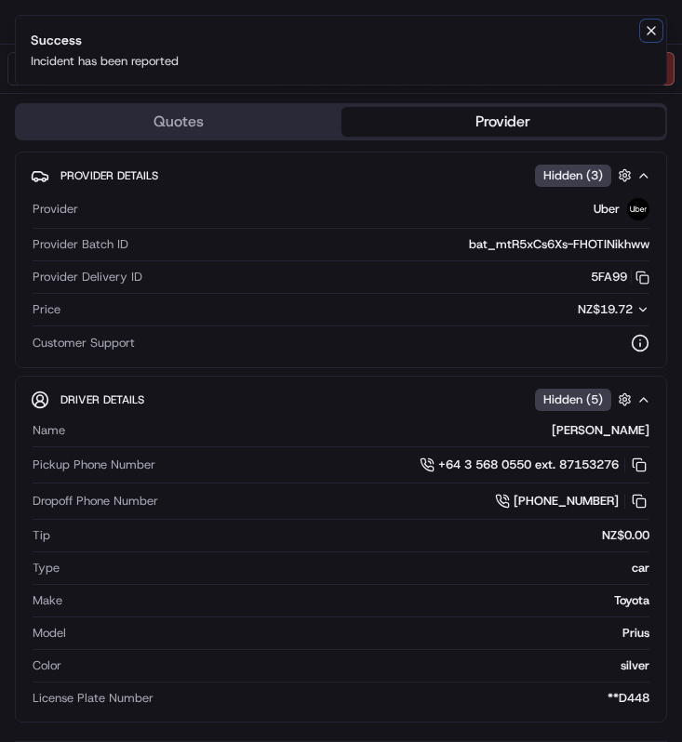
click at [652, 33] on icon "Notifications (F8)" at bounding box center [651, 30] width 15 height 15
